Goal: Task Accomplishment & Management: Manage account settings

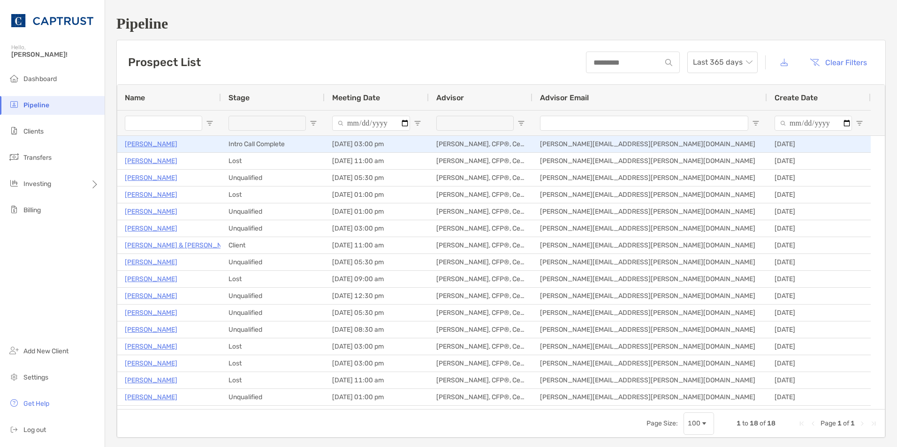
click at [132, 143] on p "[PERSON_NAME]" at bounding box center [151, 144] width 53 height 12
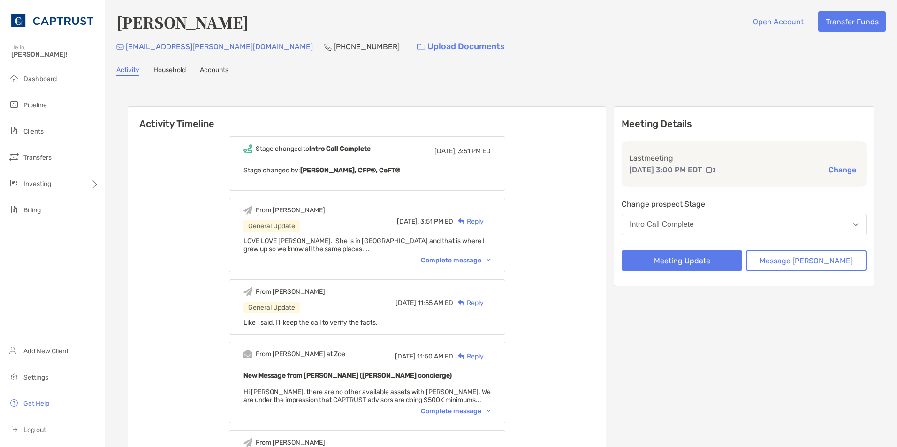
click at [477, 261] on div "Complete message" at bounding box center [456, 261] width 70 height 8
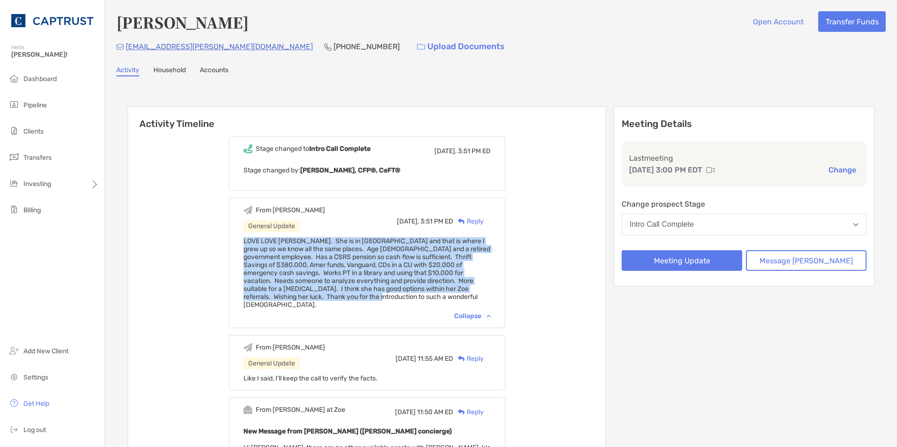
drag, startPoint x: 259, startPoint y: 240, endPoint x: 380, endPoint y: 299, distance: 134.6
click at [380, 299] on div "LOVE LOVE Carol. She is in Va Beach and that is where I grew up so we know all …" at bounding box center [366, 273] width 247 height 72
drag, startPoint x: 380, startPoint y: 299, endPoint x: 343, endPoint y: 262, distance: 52.7
copy span "LOVE LOVE Carol. She is in Va Beach and that is where I grew up so we know all …"
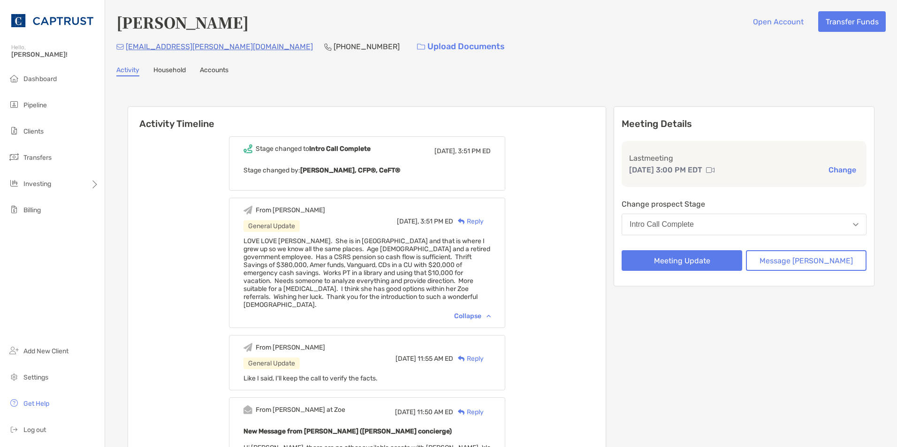
click at [807, 324] on div "Meeting Details Last meeting Sep 4, 3:00 PM EDT Change Change prospect Stage In…" at bounding box center [743, 453] width 261 height 694
click at [853, 223] on img "button" at bounding box center [856, 224] width 6 height 3
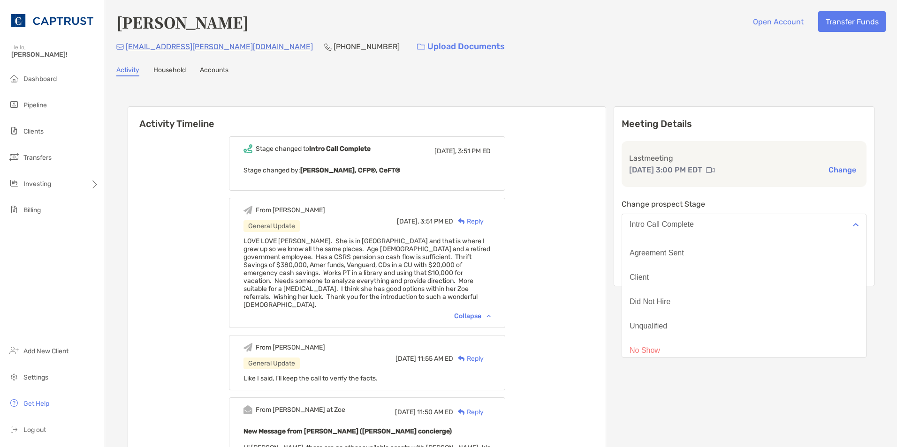
scroll to position [73, 0]
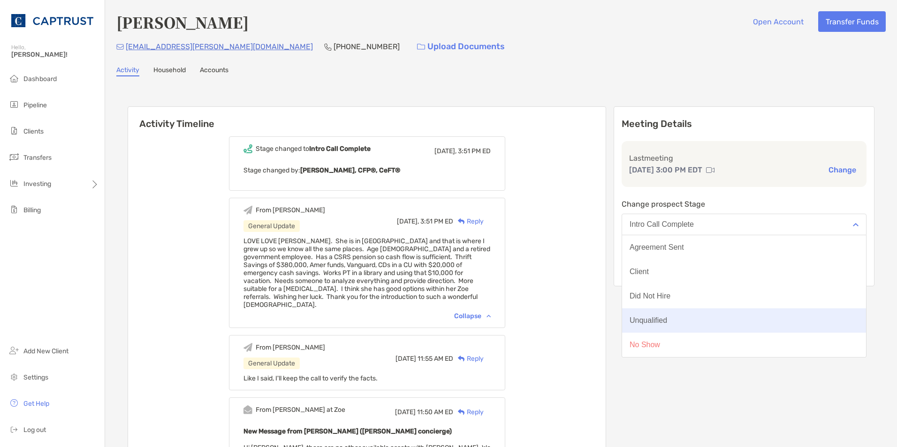
click at [706, 317] on button "Unqualified" at bounding box center [744, 321] width 244 height 24
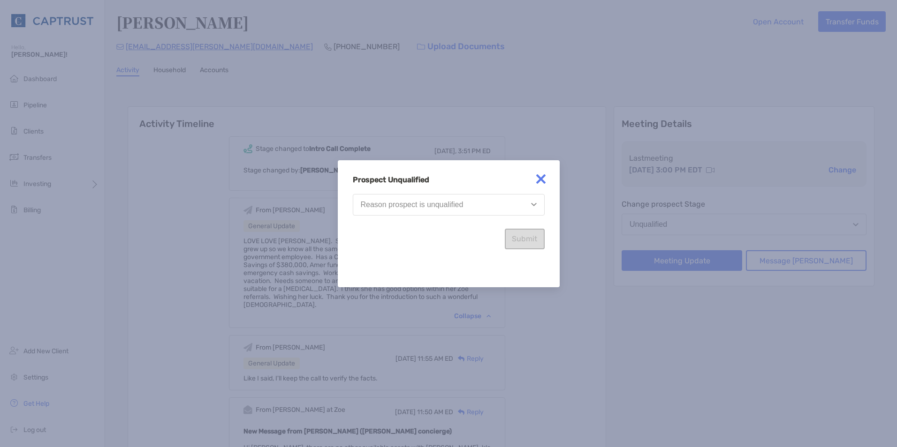
click at [535, 204] on img "button" at bounding box center [534, 204] width 6 height 3
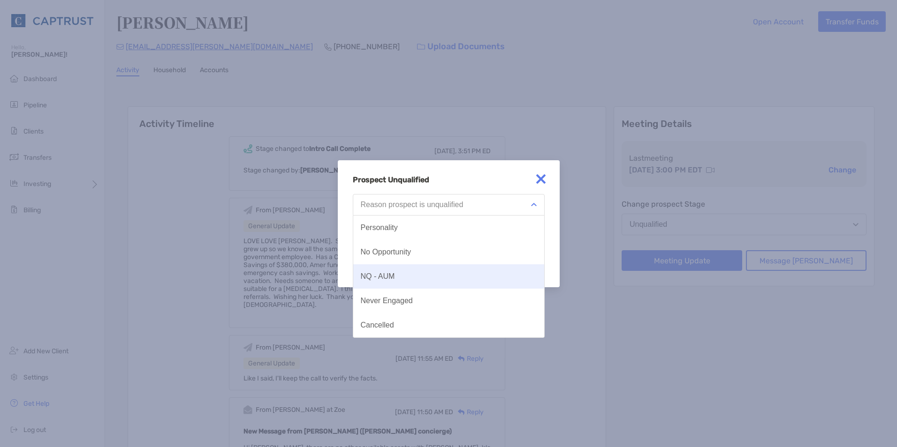
click at [384, 273] on div "NQ - AUM" at bounding box center [378, 276] width 34 height 8
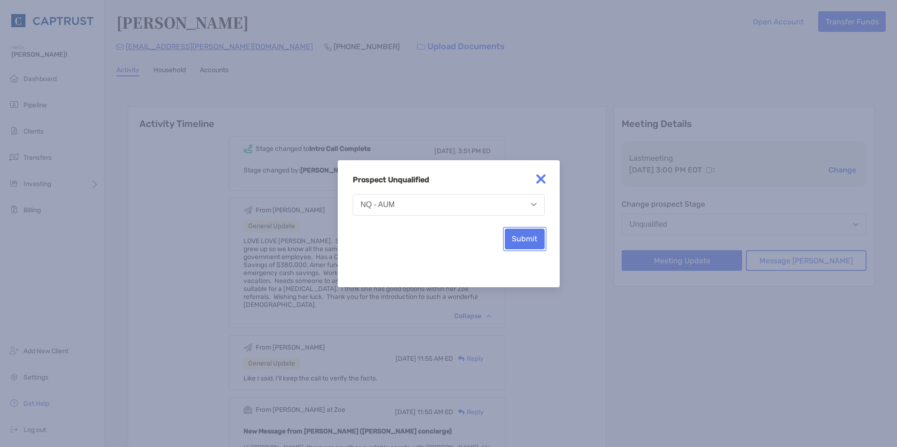
click at [527, 239] on button "Submit" at bounding box center [525, 239] width 40 height 21
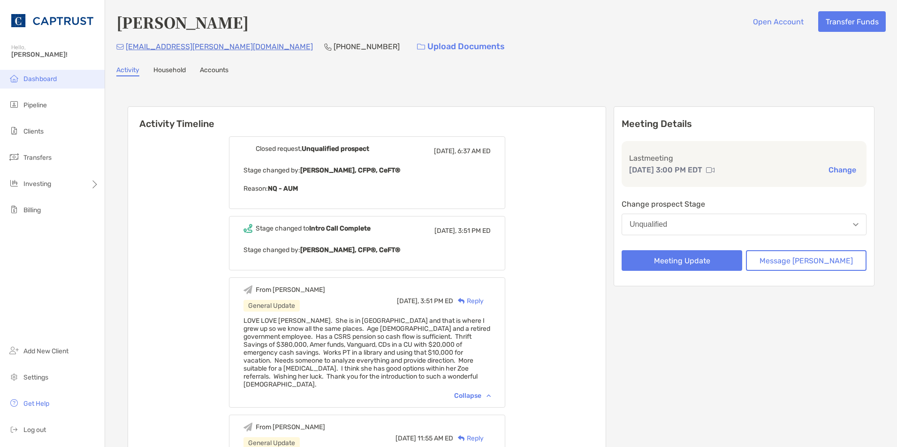
click at [41, 77] on span "Dashboard" at bounding box center [39, 79] width 33 height 8
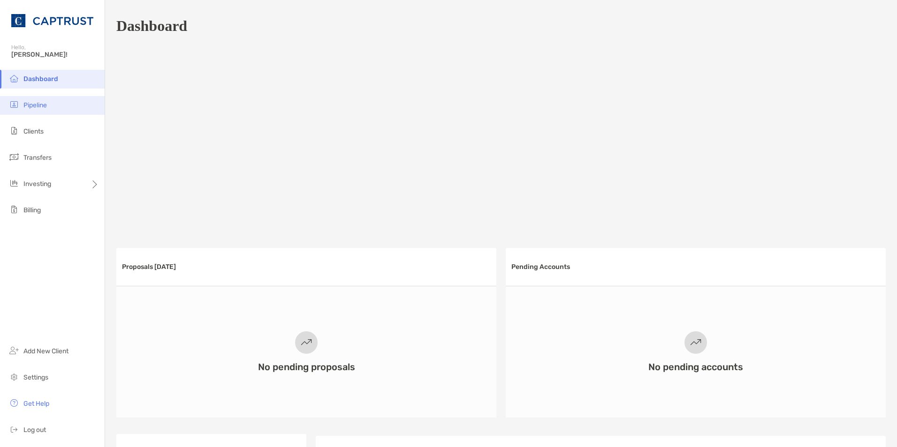
click at [31, 100] on li "Pipeline" at bounding box center [52, 105] width 105 height 19
